Goal: Communication & Community: Ask a question

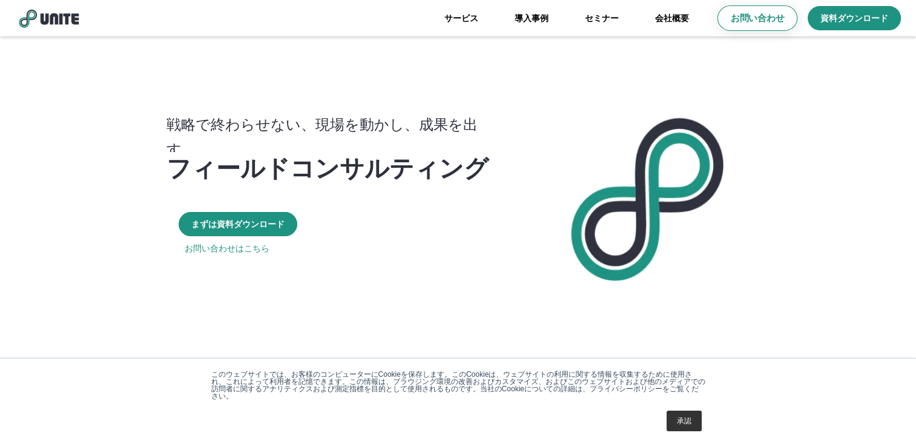
click at [763, 18] on p "お問い合わせ" at bounding box center [757, 18] width 53 height 13
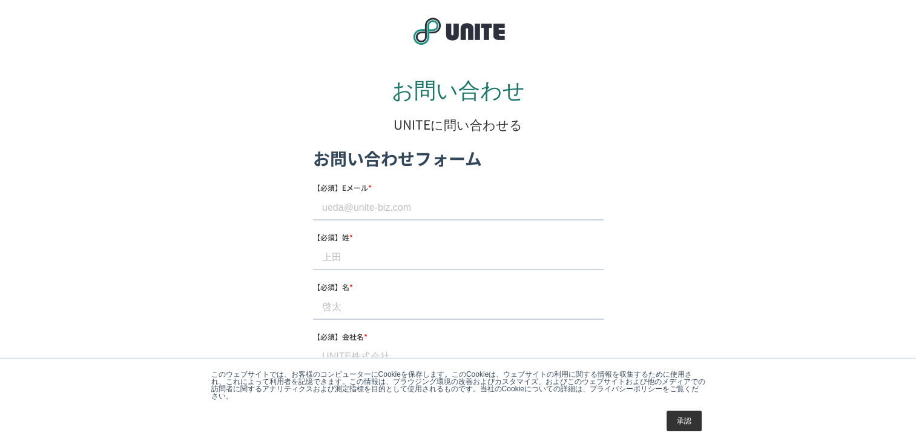
click at [338, 207] on input "【必須】Eメール *" at bounding box center [457, 208] width 291 height 24
paste input "[EMAIL_ADDRESS][DOMAIN_NAME]"
type input "[EMAIL_ADDRESS][DOMAIN_NAME]"
click at [343, 262] on input "【必須】姓 *" at bounding box center [457, 257] width 291 height 24
paste input "[PERSON_NAME]"
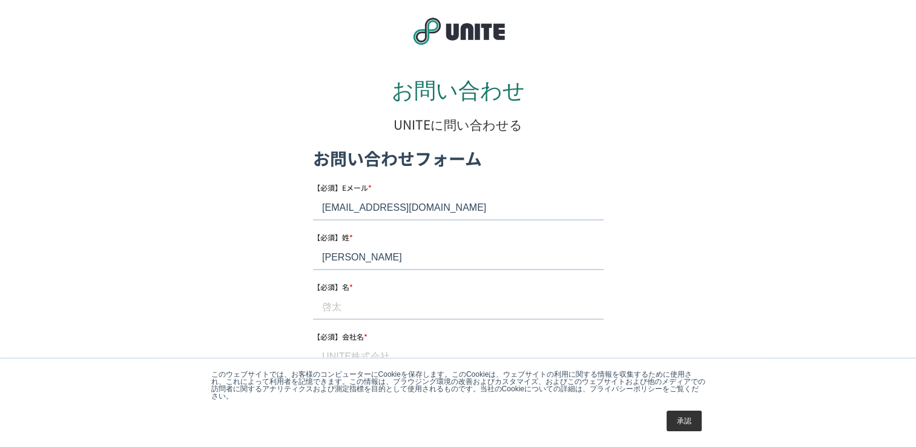
type input "[PERSON_NAME]"
click at [332, 306] on input "【必須】名 *" at bounding box center [457, 307] width 291 height 24
paste input "凛"
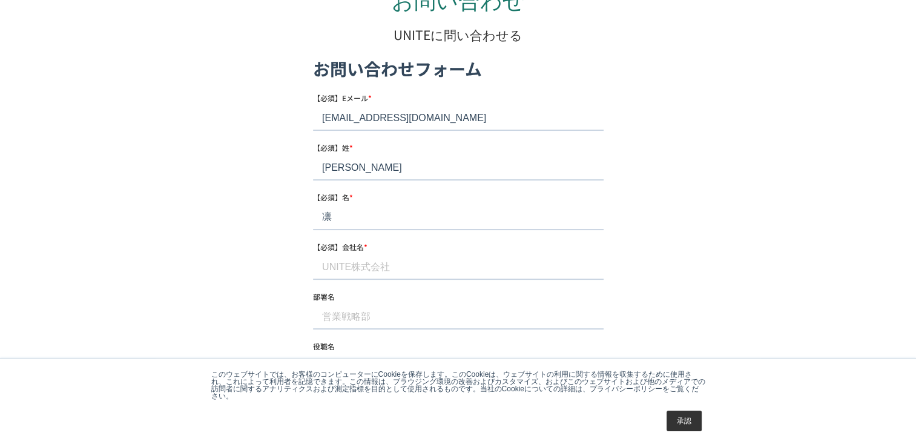
scroll to position [121, 0]
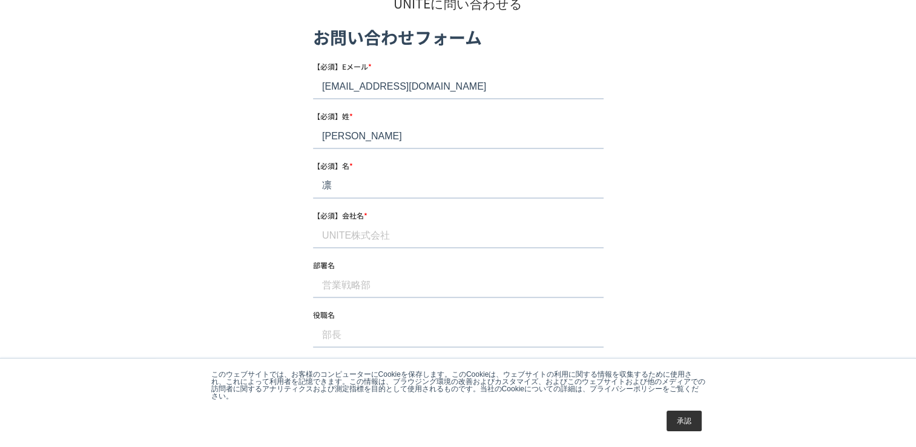
type input "凛"
click at [338, 237] on input "【必須】会社名 *" at bounding box center [457, 235] width 291 height 24
paste input "ソーシャルワイヤー株式会社"
type input "ソーシャルワイヤー株式会社"
click at [320, 286] on input "部署名" at bounding box center [457, 285] width 291 height 24
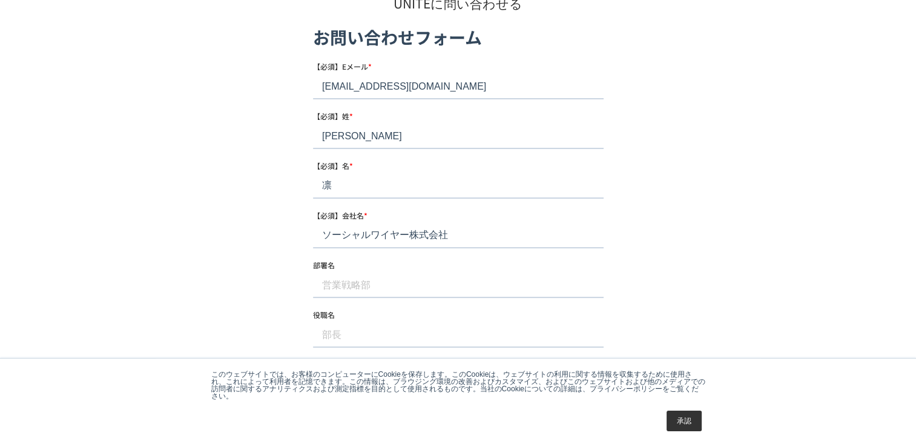
paste input "プレスリリース配信サービス@Press"
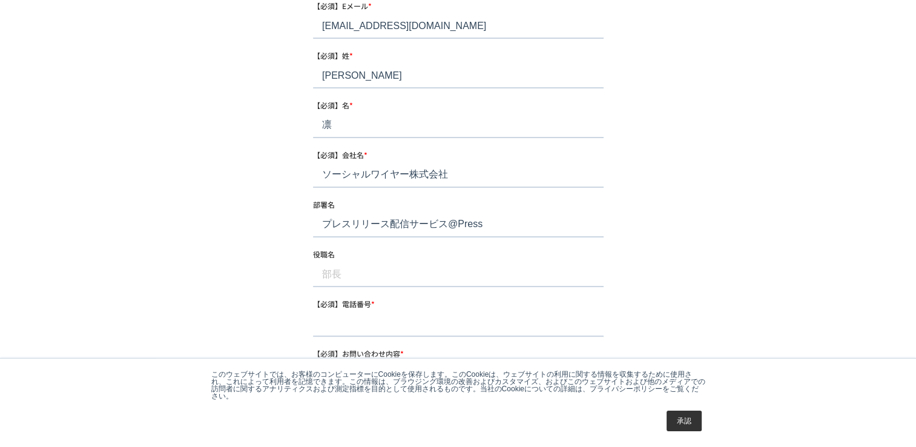
type input "プレスリリース配信サービス@Press"
click at [326, 276] on input "役職名" at bounding box center [457, 275] width 291 height 24
click at [329, 328] on input "【必須】電話番号 *" at bounding box center [457, 324] width 291 height 24
paste input "[PHONE_NUMBER]"
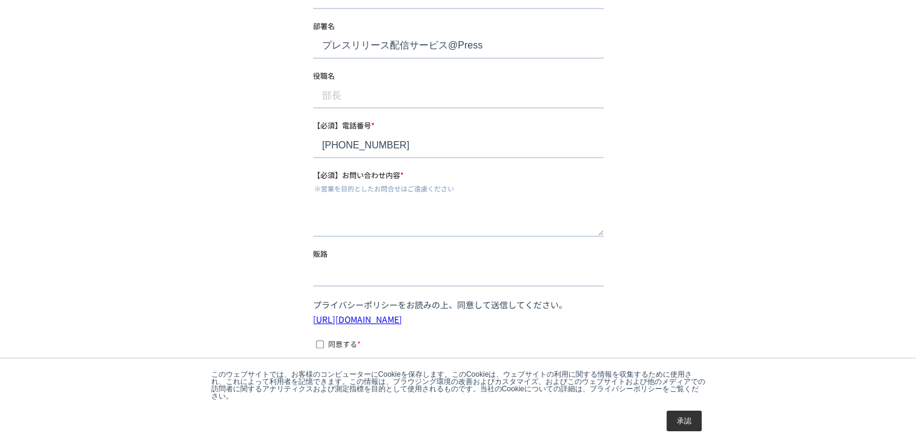
scroll to position [363, 0]
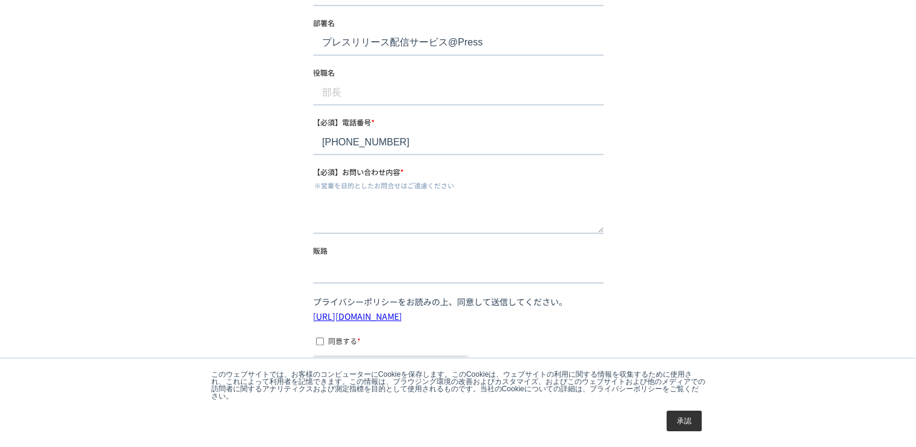
type input "[PHONE_NUMBER]"
click at [333, 222] on textarea "【必須】お問い合わせ内容 *" at bounding box center [457, 214] width 291 height 40
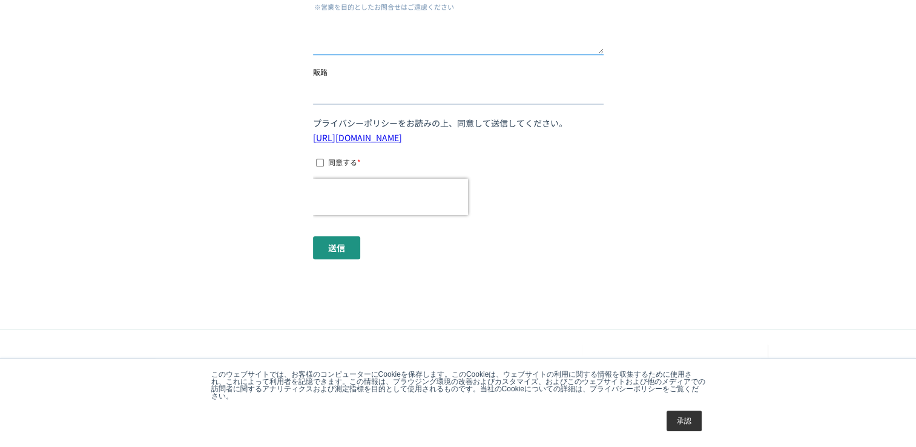
scroll to position [545, 0]
